Goal: Information Seeking & Learning: Find specific fact

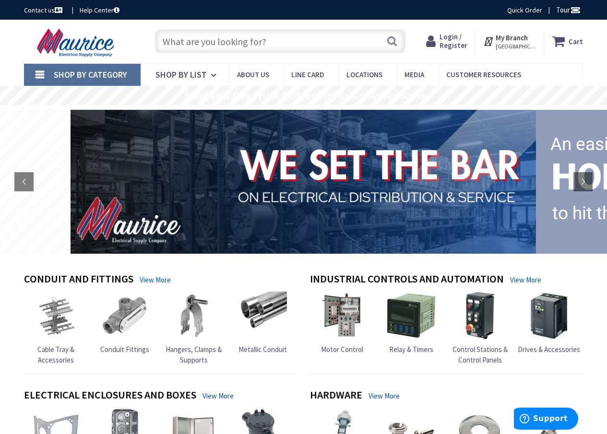
click at [195, 49] on input "text" at bounding box center [280, 41] width 251 height 24
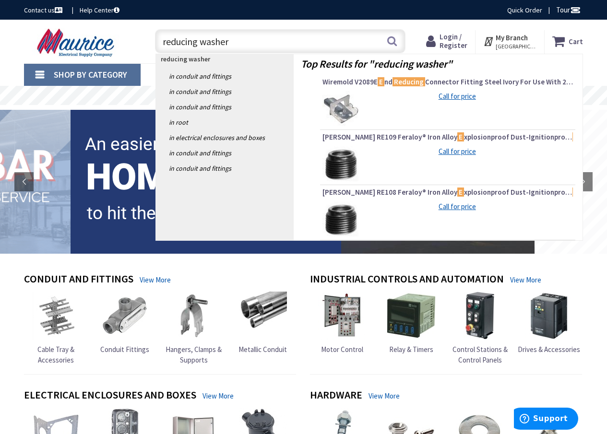
type input "reducing washers"
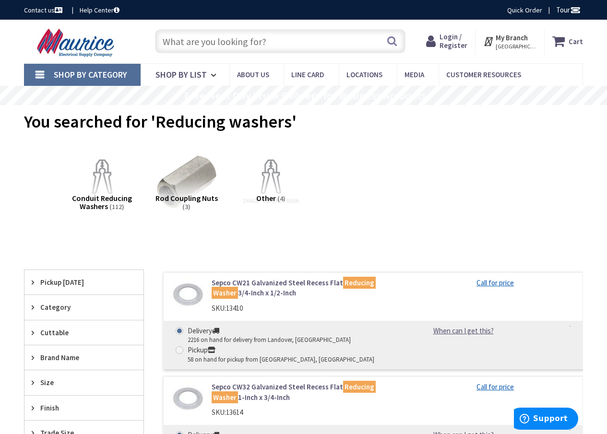
click at [301, 42] on input "text" at bounding box center [280, 41] width 251 height 24
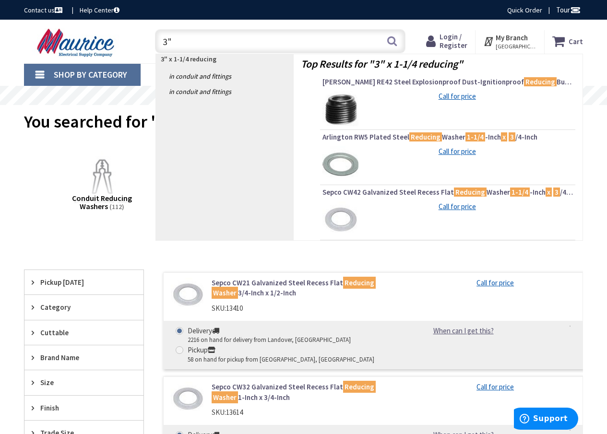
type input "3"
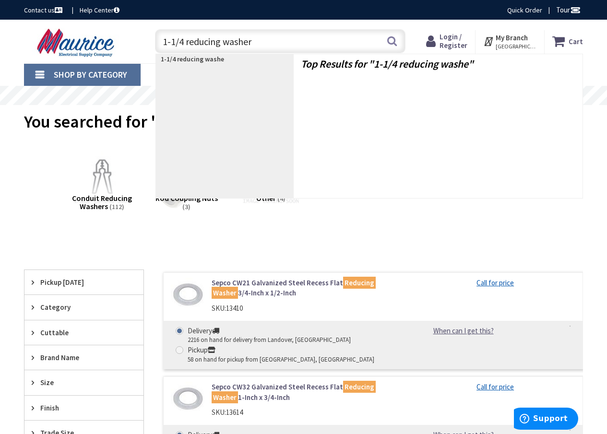
type input "1-1/4 reducing washer"
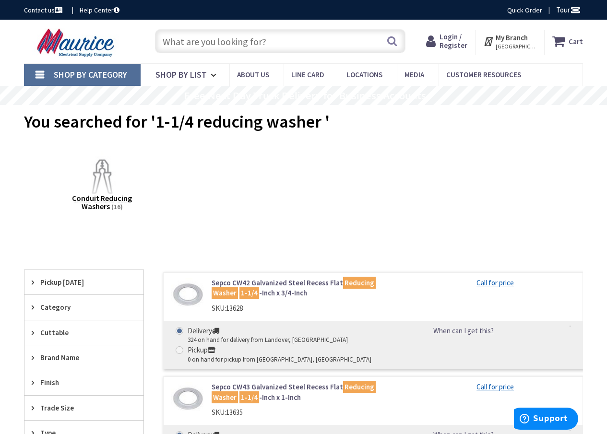
click at [271, 48] on input "text" at bounding box center [280, 41] width 251 height 24
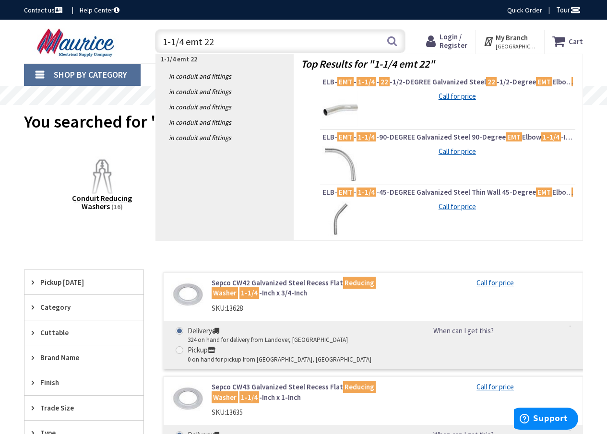
type input "1-1/4 emt 22"
click at [411, 94] on div "Call for price" at bounding box center [460, 96] width 188 height 10
click at [407, 80] on span "ELB- EMT - 1-1/4 - 22 -1/2-DEGREE Galvanized Steel 22 -1/2-Degree EMT Elbow 1-1…" at bounding box center [447, 82] width 251 height 10
